Goal: Information Seeking & Learning: Check status

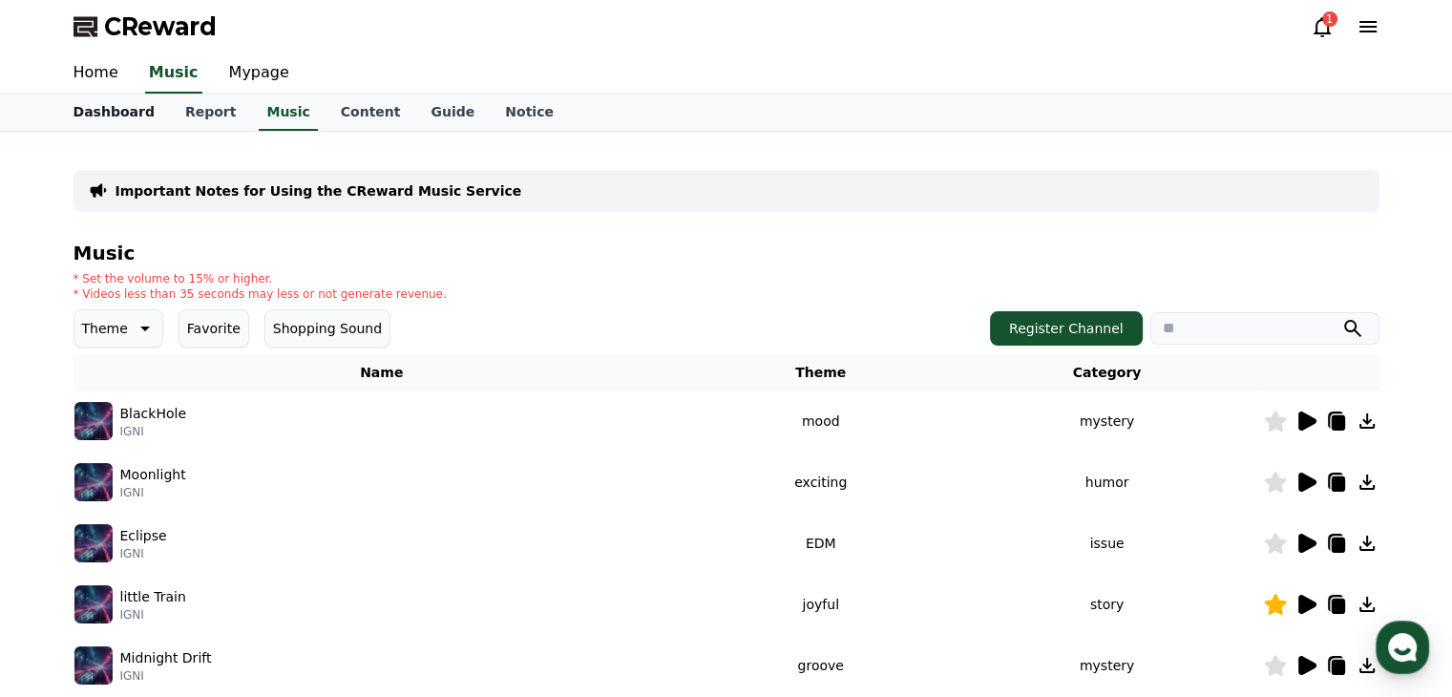
click at [93, 109] on link "Dashboard" at bounding box center [114, 112] width 112 height 36
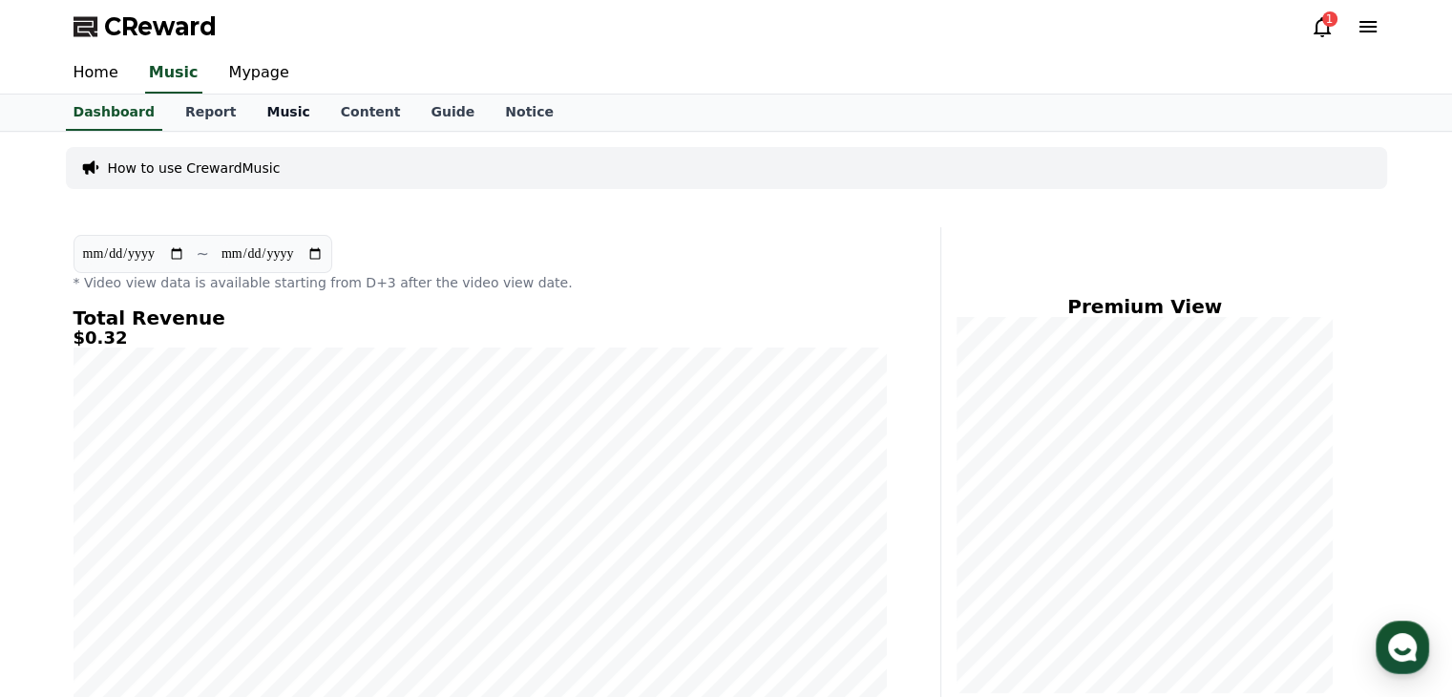
click at [256, 110] on link "Music" at bounding box center [287, 112] width 73 height 36
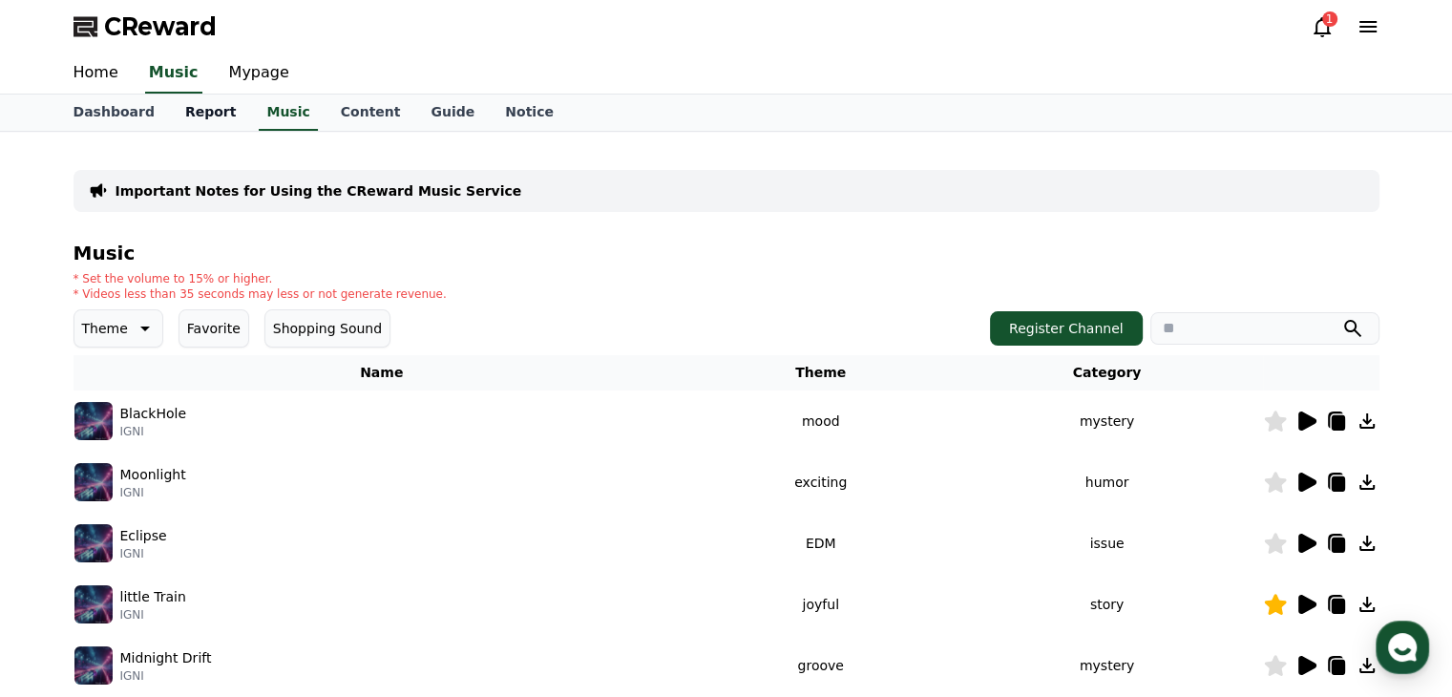
click at [205, 110] on link "Report" at bounding box center [211, 112] width 82 height 36
click at [205, 110] on link "Report" at bounding box center [211, 112] width 67 height 36
click at [205, 111] on link "Report" at bounding box center [211, 112] width 67 height 36
click at [111, 117] on link "Dashboard" at bounding box center [114, 112] width 112 height 36
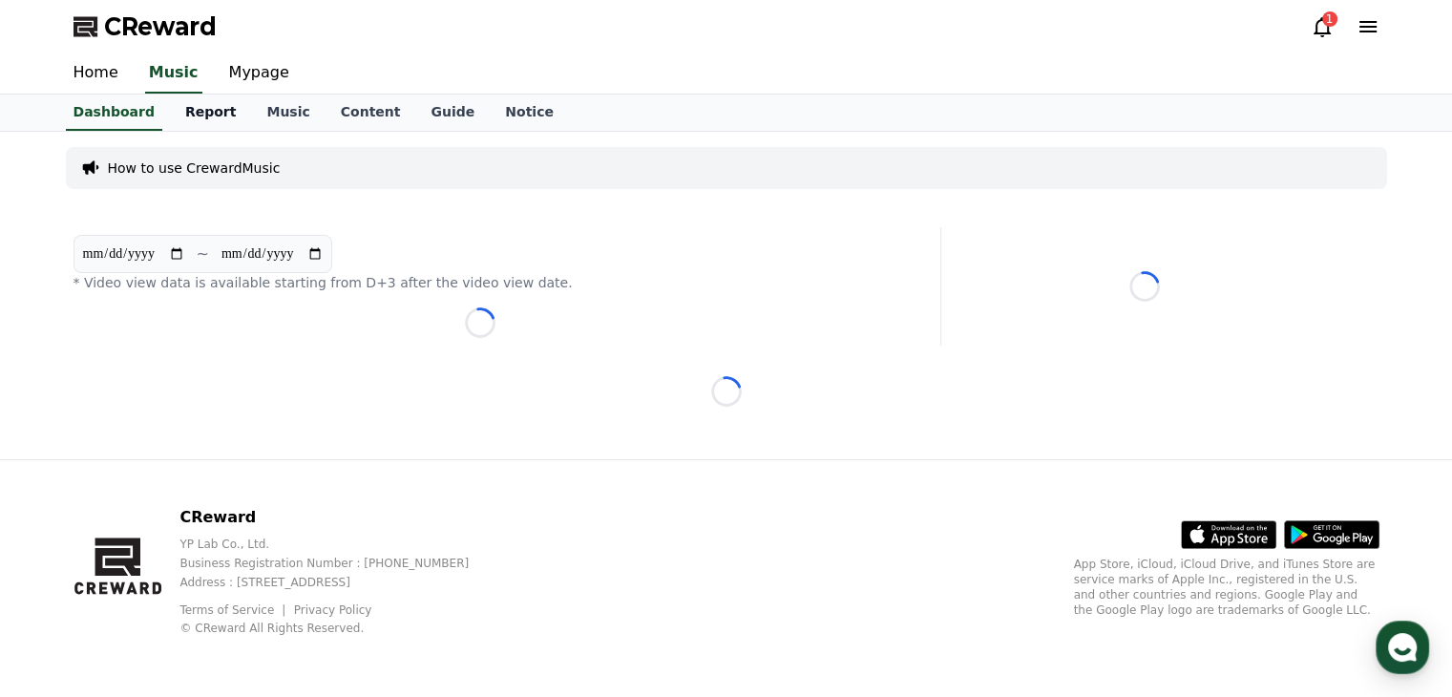
click at [199, 119] on link "Report" at bounding box center [211, 112] width 82 height 36
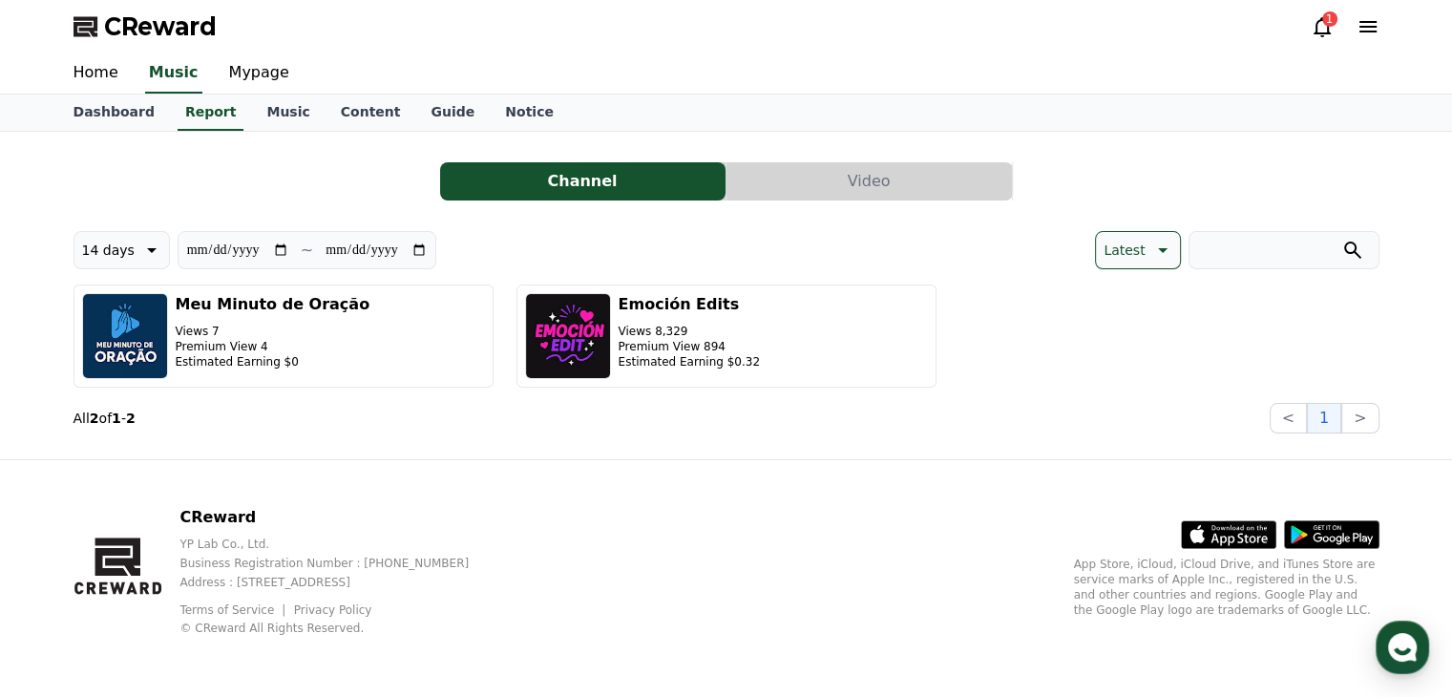
click at [816, 173] on button "Video" at bounding box center [868, 181] width 285 height 38
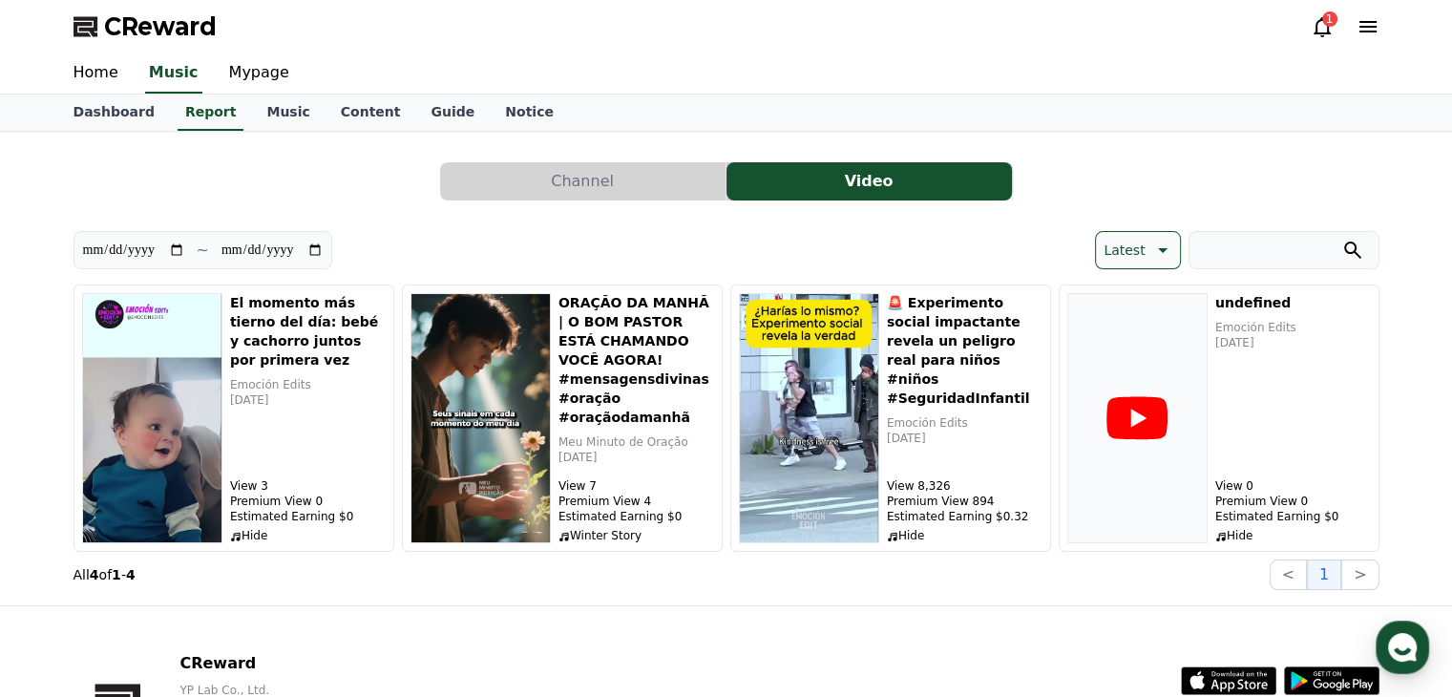
scroll to position [95, 0]
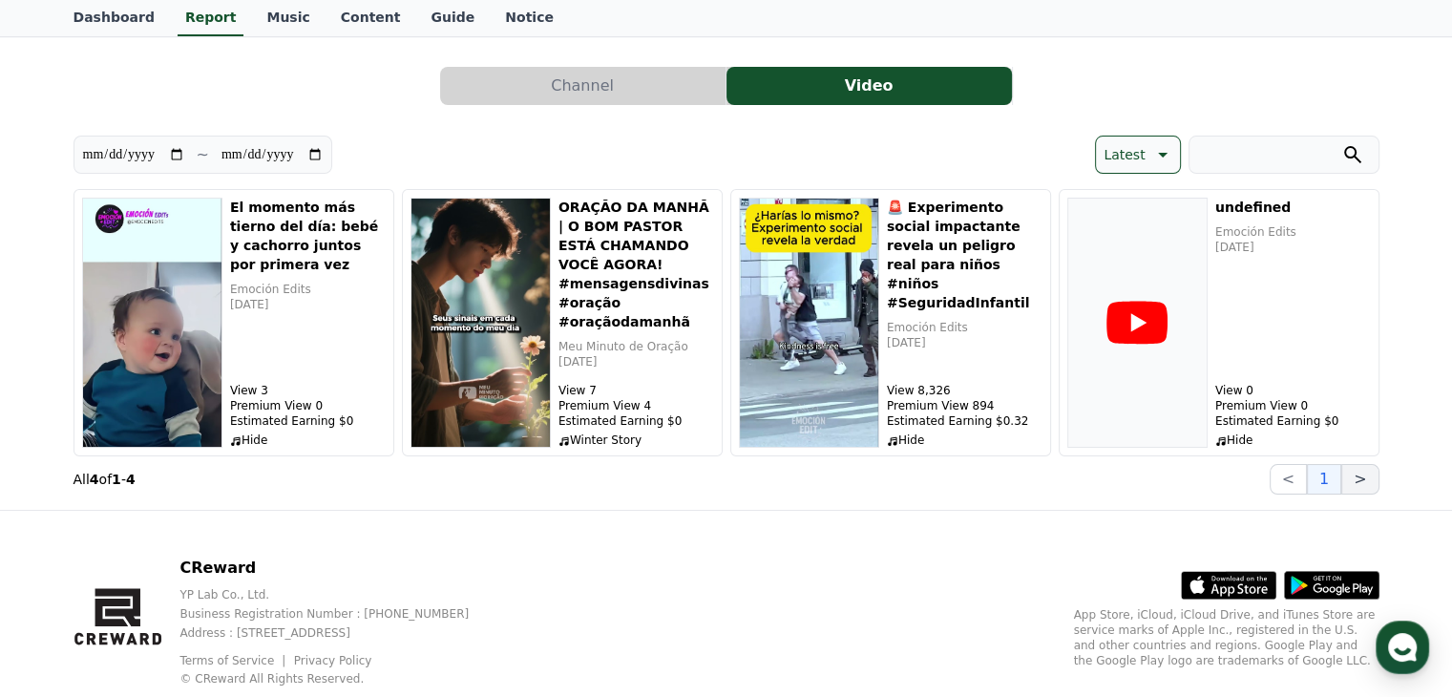
click at [1359, 474] on button ">" at bounding box center [1359, 479] width 37 height 31
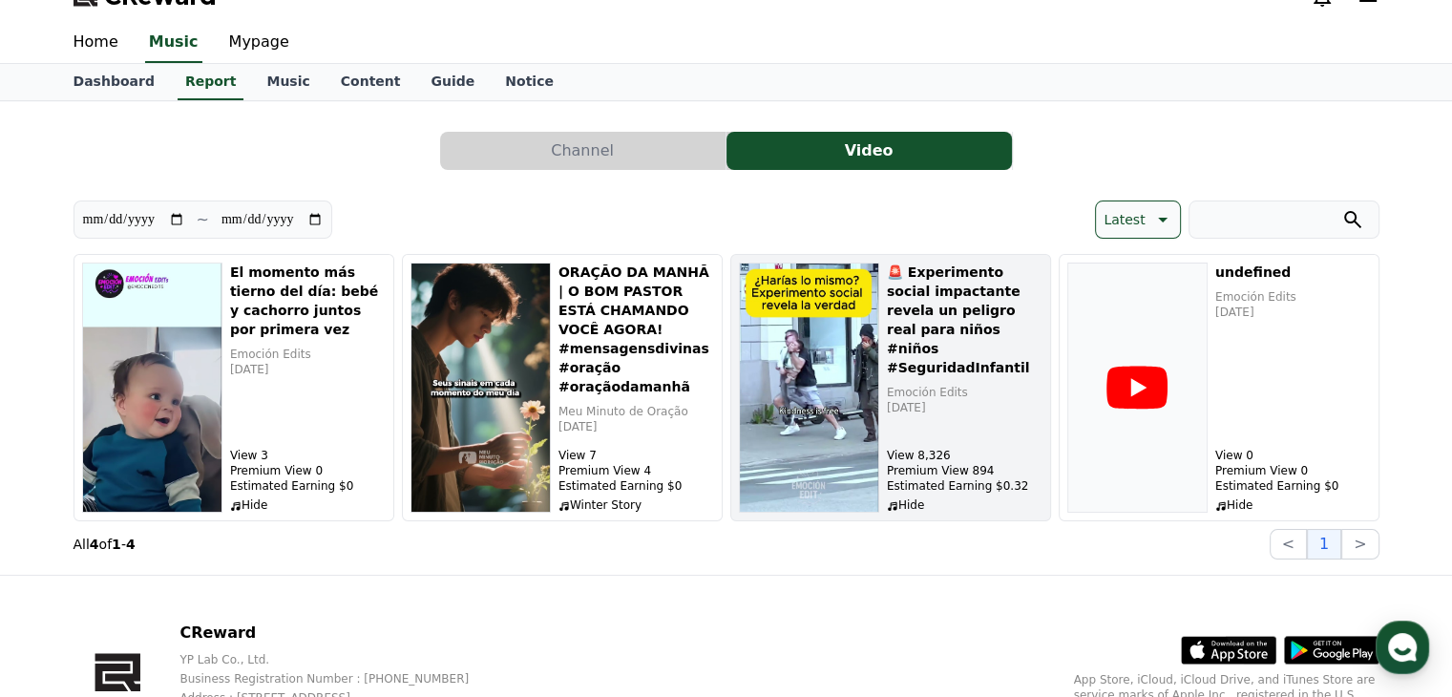
scroll to position [0, 0]
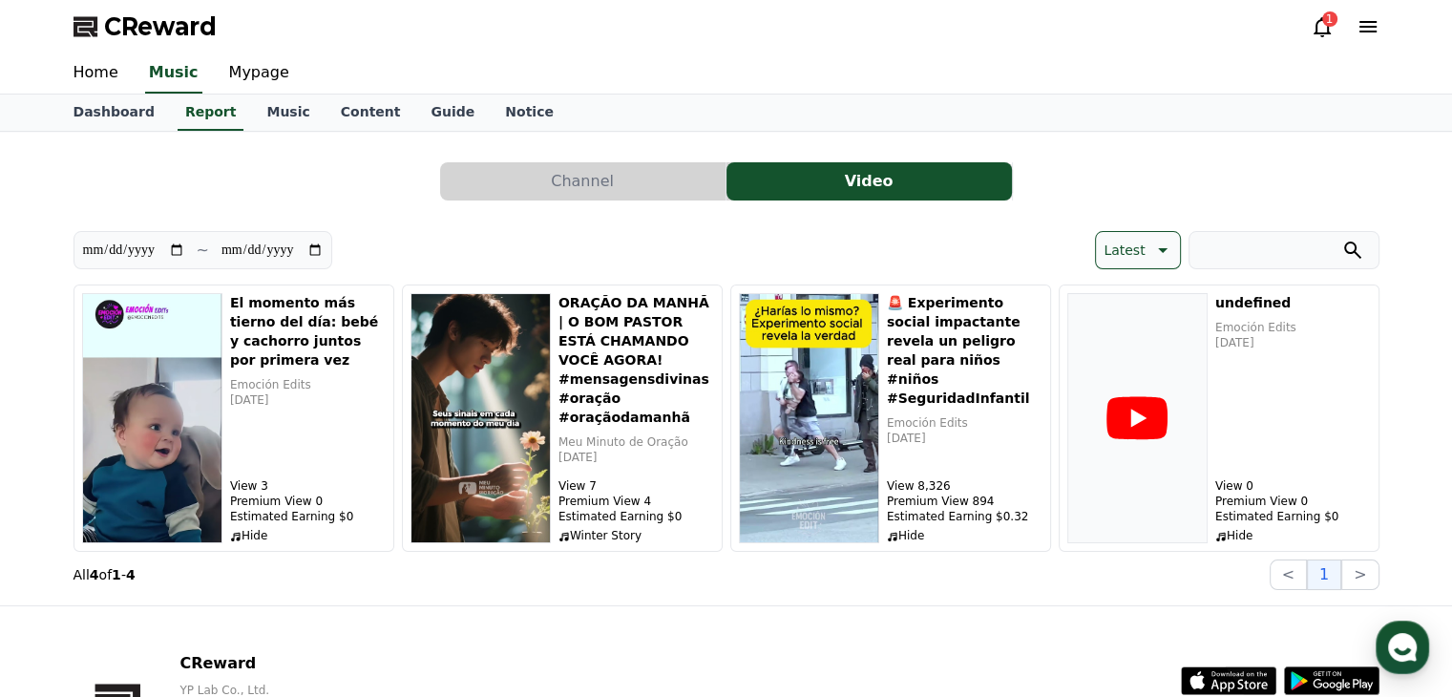
click at [1328, 20] on div "1" at bounding box center [1329, 18] width 15 height 15
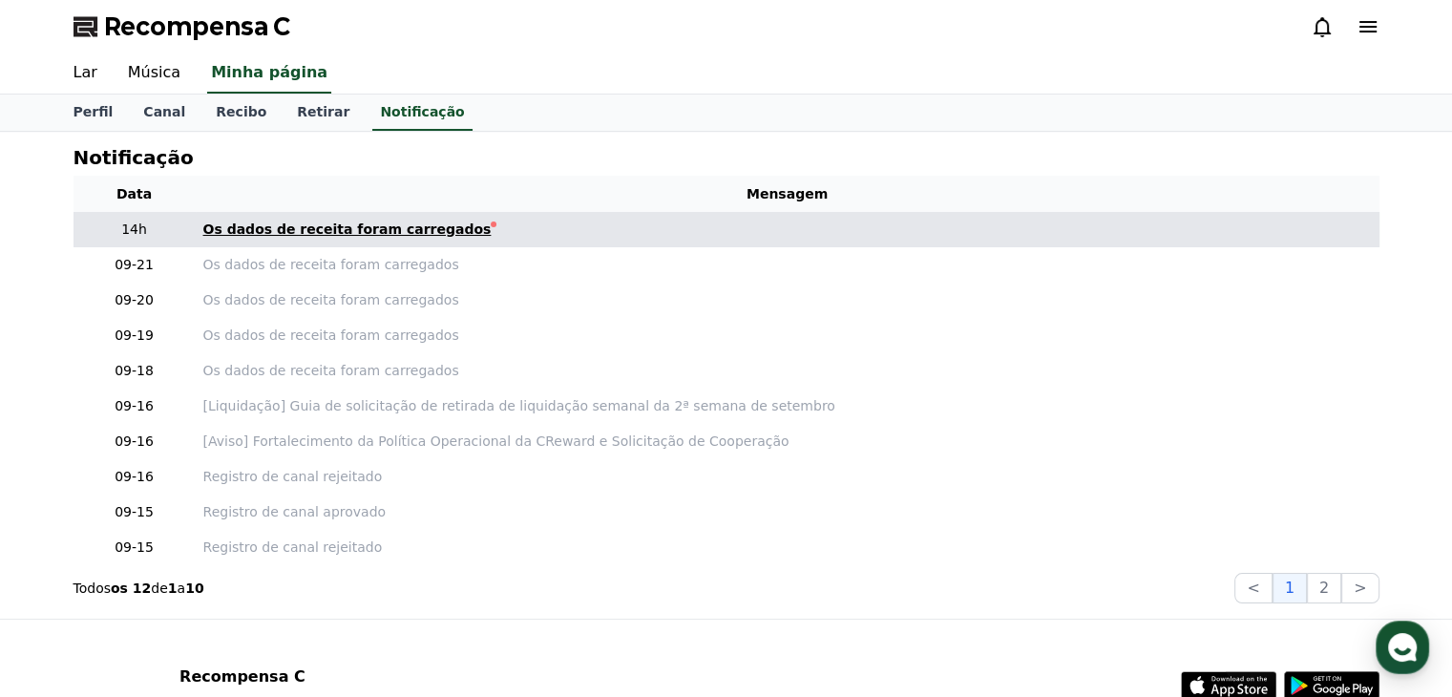
click at [378, 231] on font "Os dados de receita foram carregados" at bounding box center [347, 228] width 288 height 15
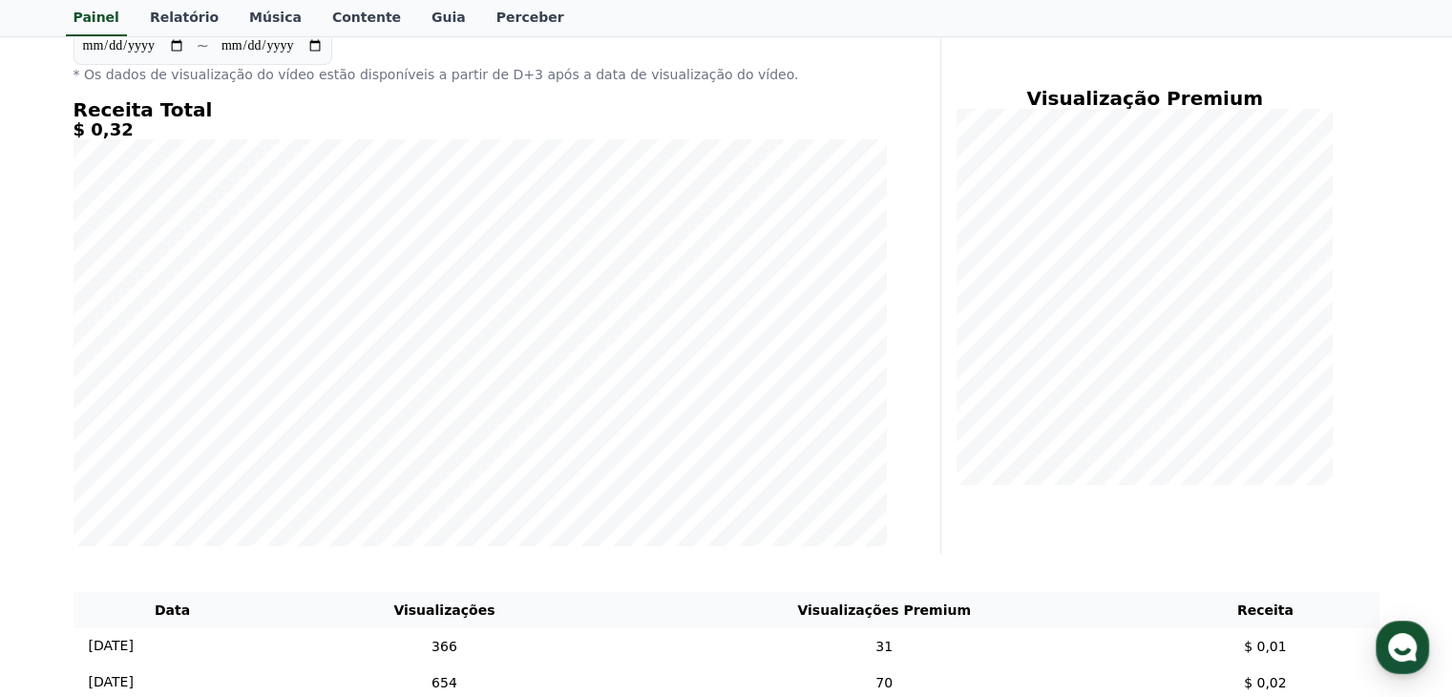
scroll to position [191, 0]
